Goal: Navigation & Orientation: Find specific page/section

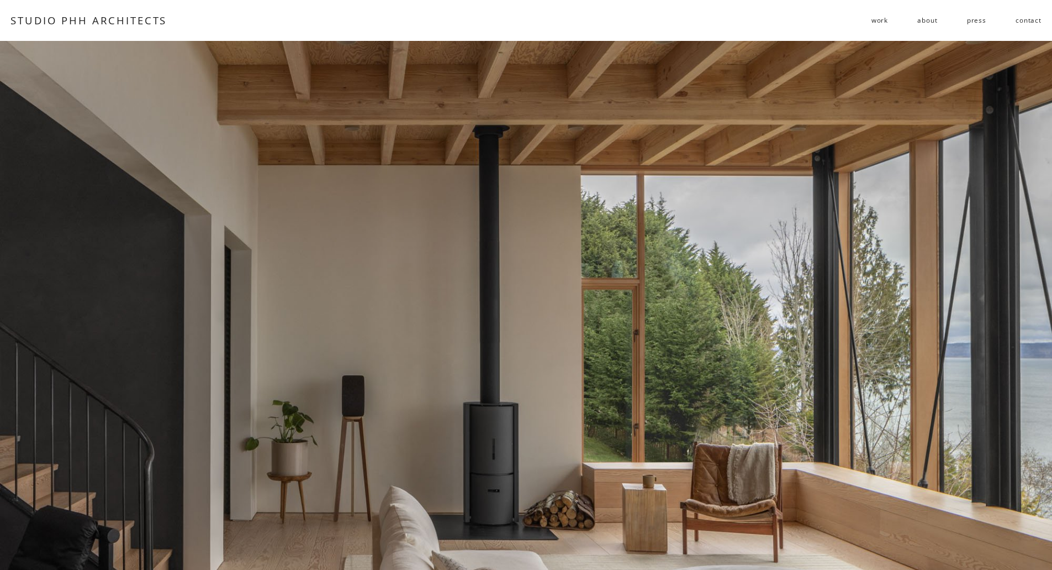
click at [931, 20] on link "about" at bounding box center [928, 21] width 20 height 18
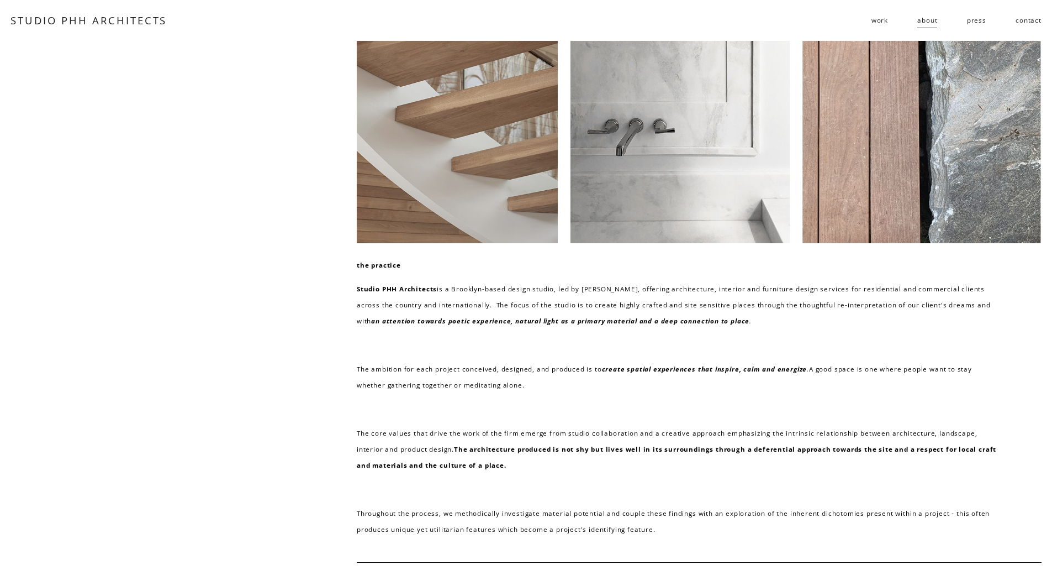
click at [883, 21] on span "work" at bounding box center [880, 20] width 17 height 16
click at [0, 0] on span "residential" at bounding box center [0, 0] width 0 height 0
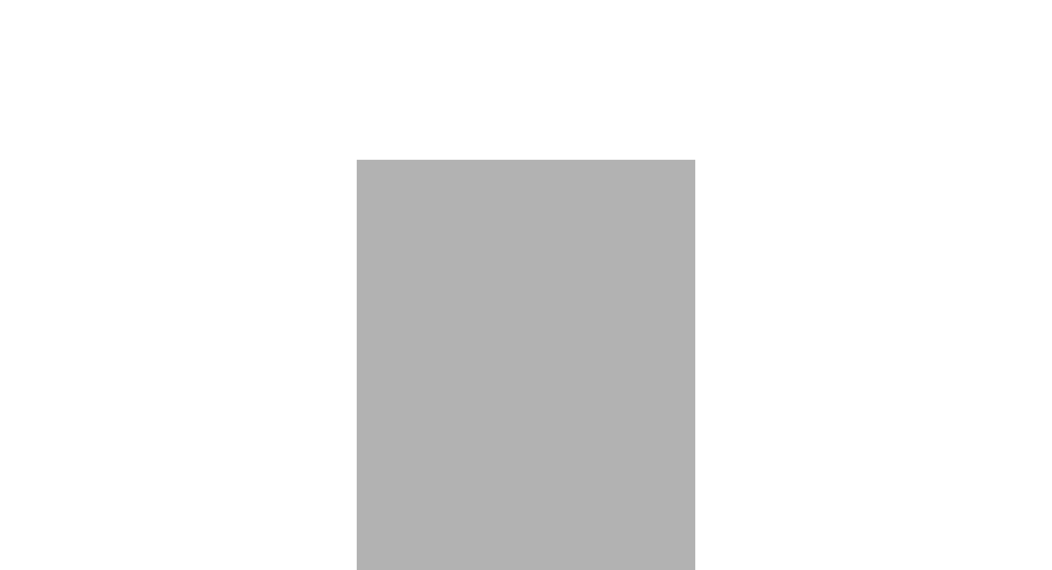
scroll to position [4475, 0]
